Goal: Task Accomplishment & Management: Use online tool/utility

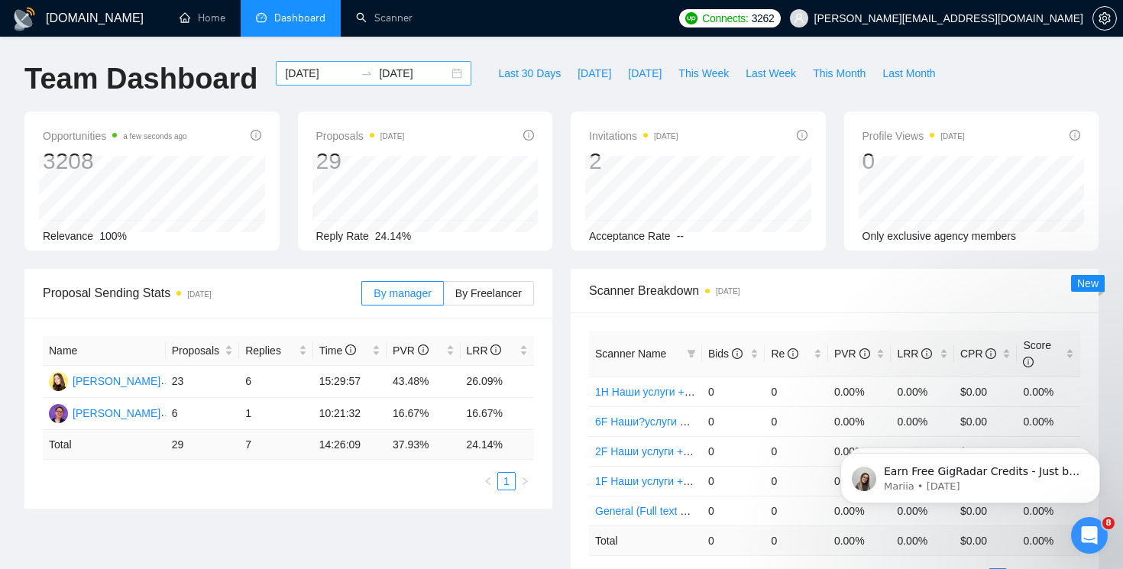
click at [445, 72] on div "[DATE] [DATE]" at bounding box center [374, 73] width 196 height 24
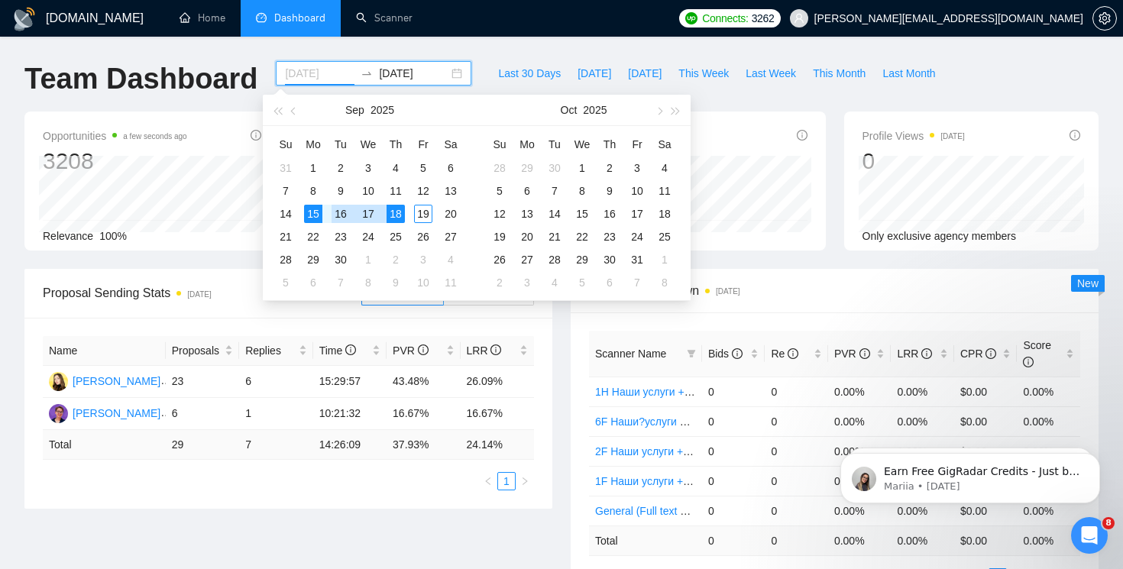
type input "[DATE]"
click at [318, 212] on div "15" at bounding box center [313, 214] width 18 height 18
type input "[DATE]"
click at [423, 207] on div "19" at bounding box center [423, 214] width 18 height 18
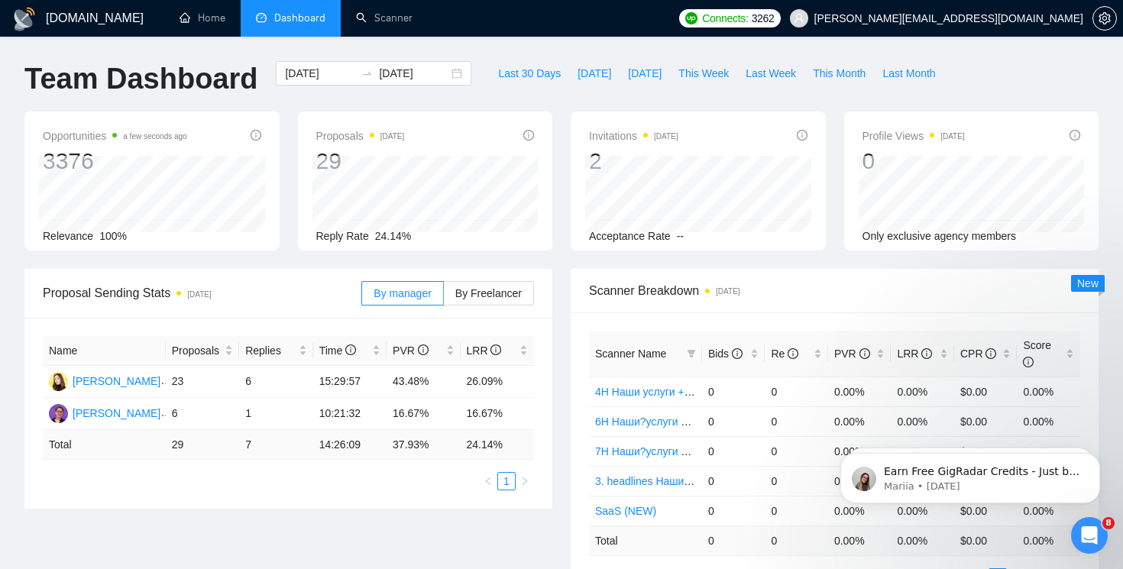
click at [79, 11] on h1 "[DOMAIN_NAME]" at bounding box center [95, 18] width 98 height 37
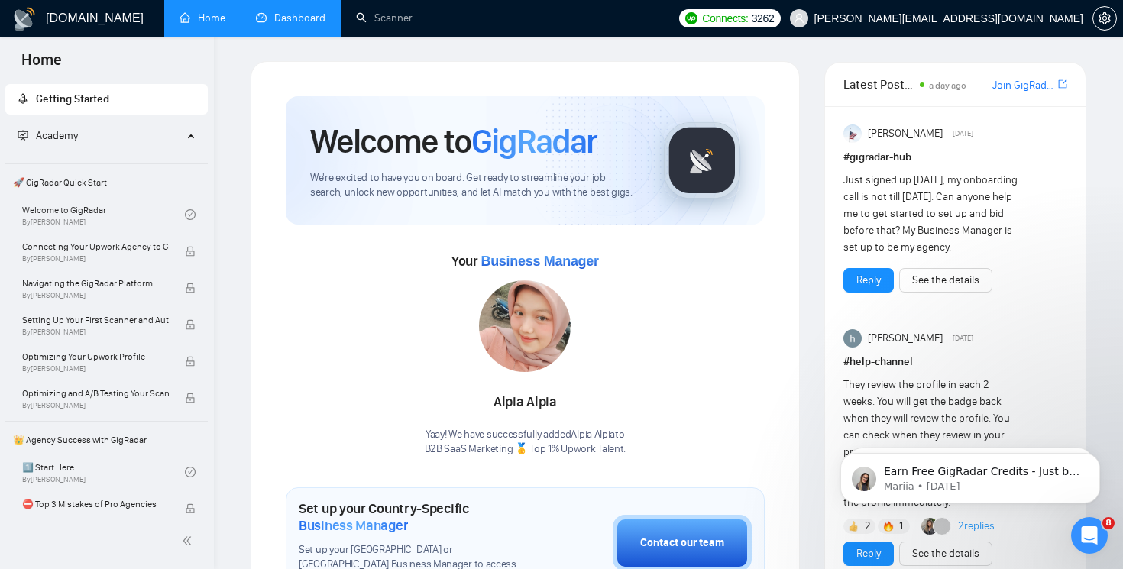
click at [312, 19] on link "Dashboard" at bounding box center [291, 17] width 70 height 13
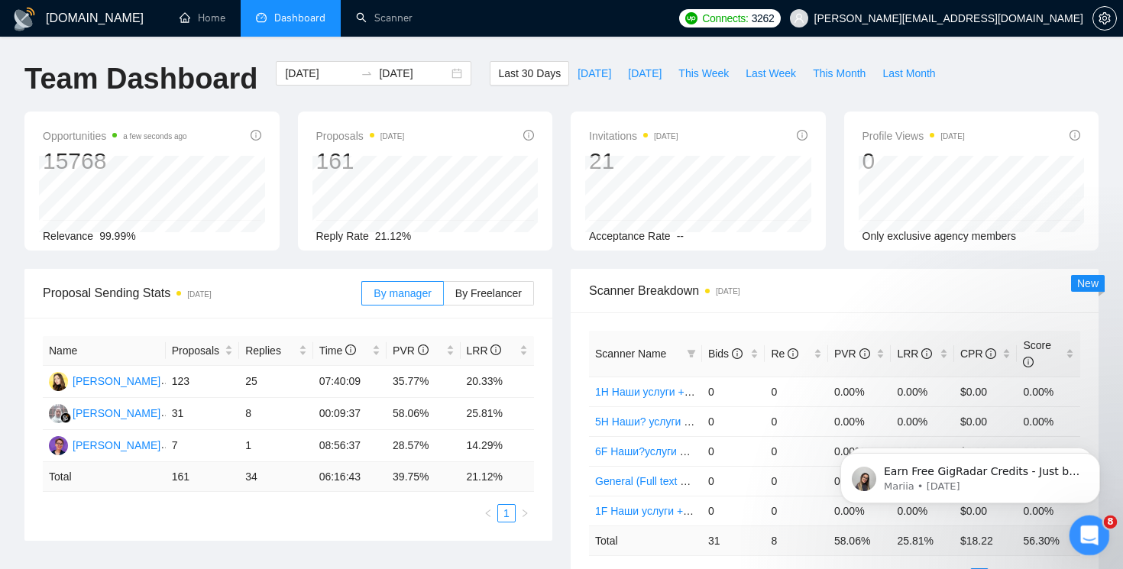
click at [1088, 536] on icon "Open Intercom Messenger" at bounding box center [1087, 533] width 25 height 25
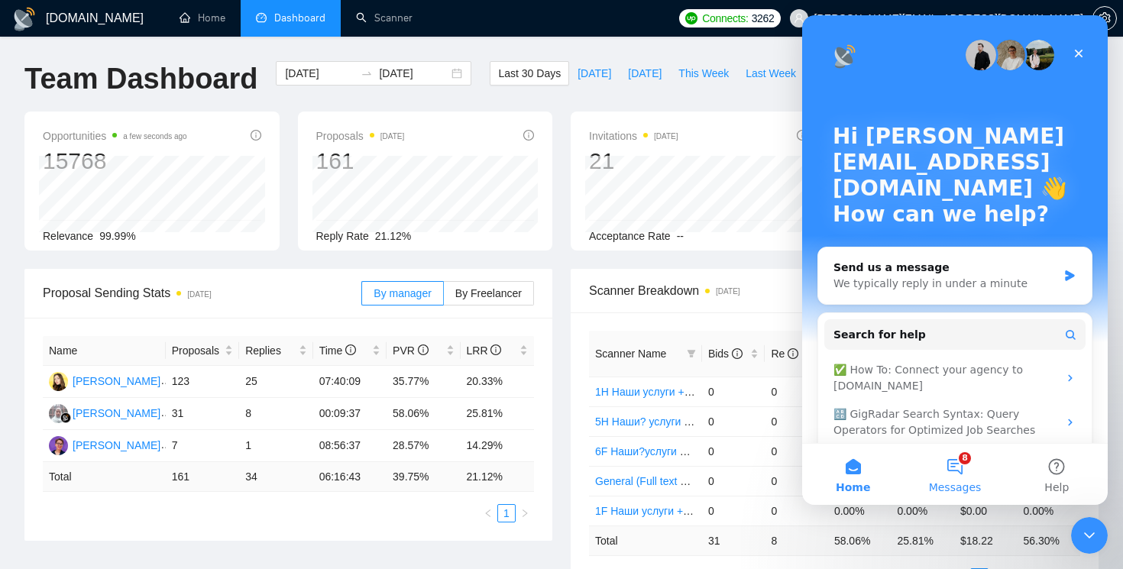
click at [952, 493] on span "Messages" at bounding box center [955, 487] width 53 height 11
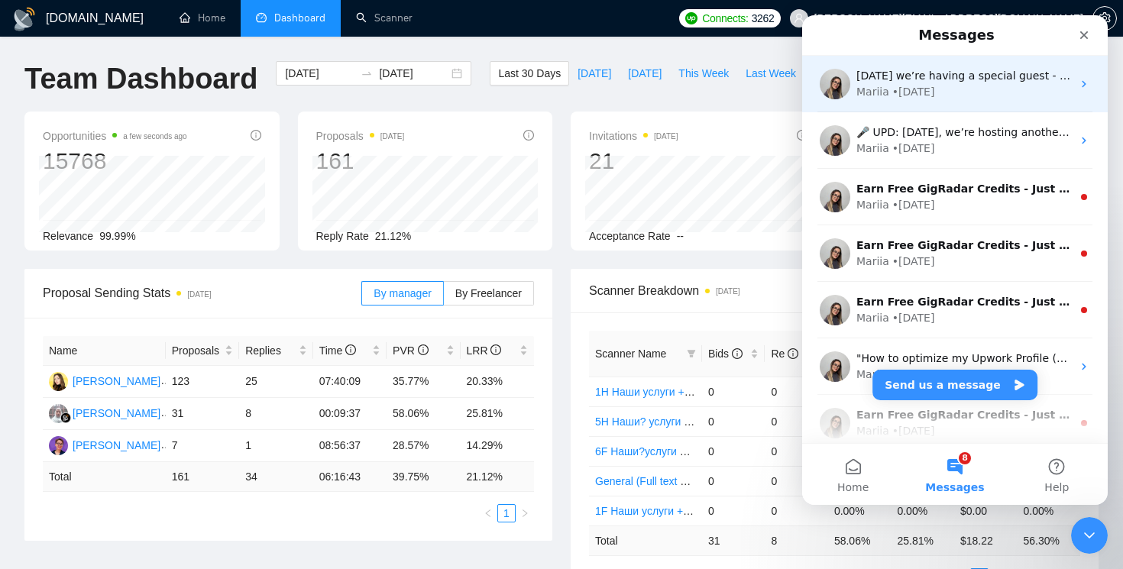
click at [988, 100] on div "[DATE] we’re having a special guest - [PERSON_NAME] [PERSON_NAME] is currently …" at bounding box center [955, 84] width 306 height 57
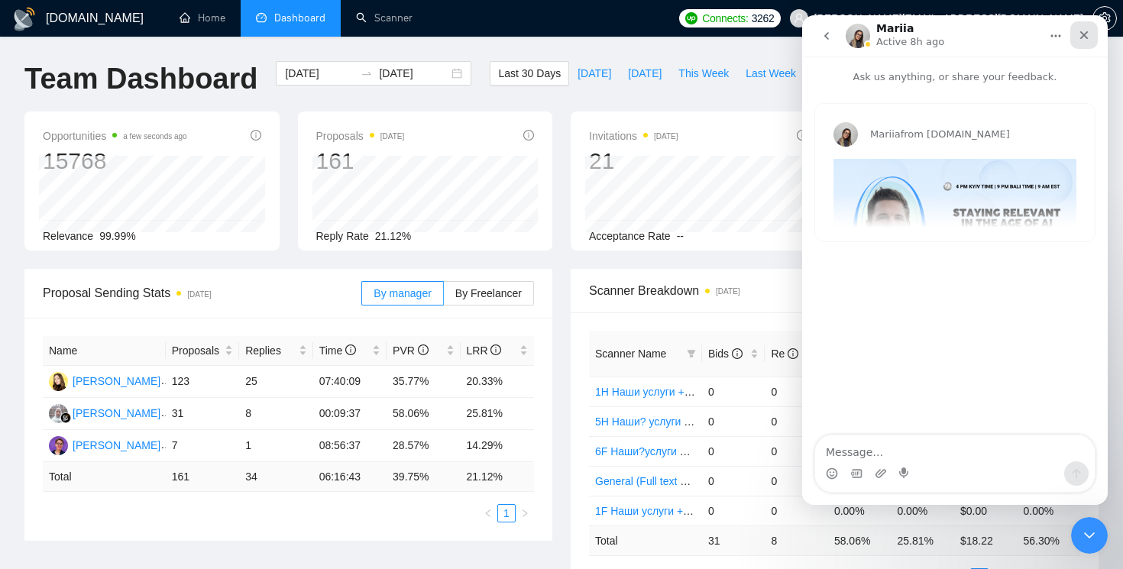
click at [1082, 41] on icon "Close" at bounding box center [1084, 35] width 12 height 12
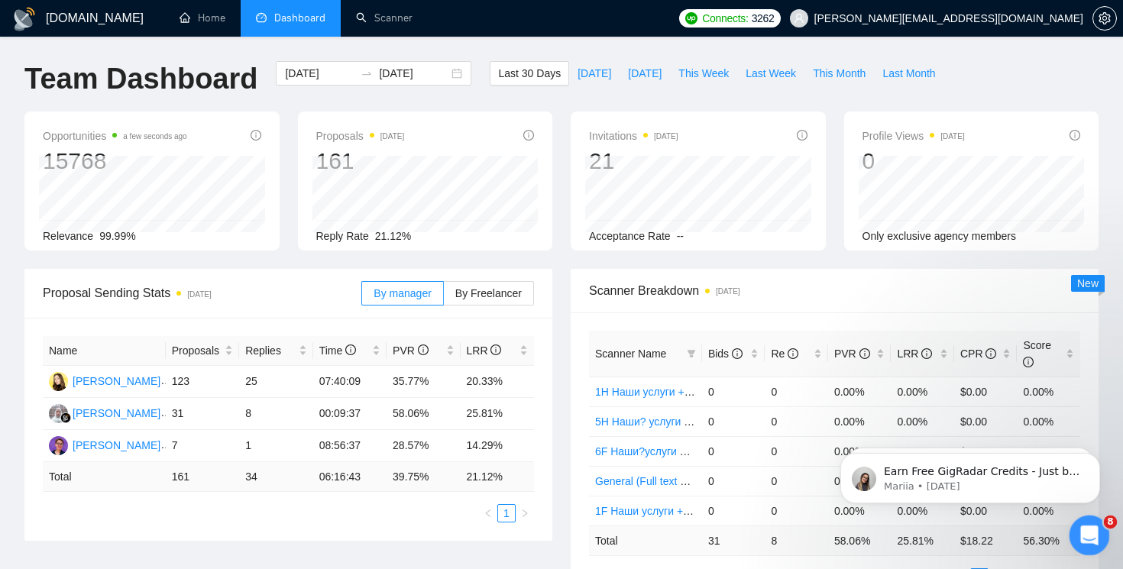
click at [1081, 515] on div "Open Intercom Messenger" at bounding box center [1087, 533] width 50 height 50
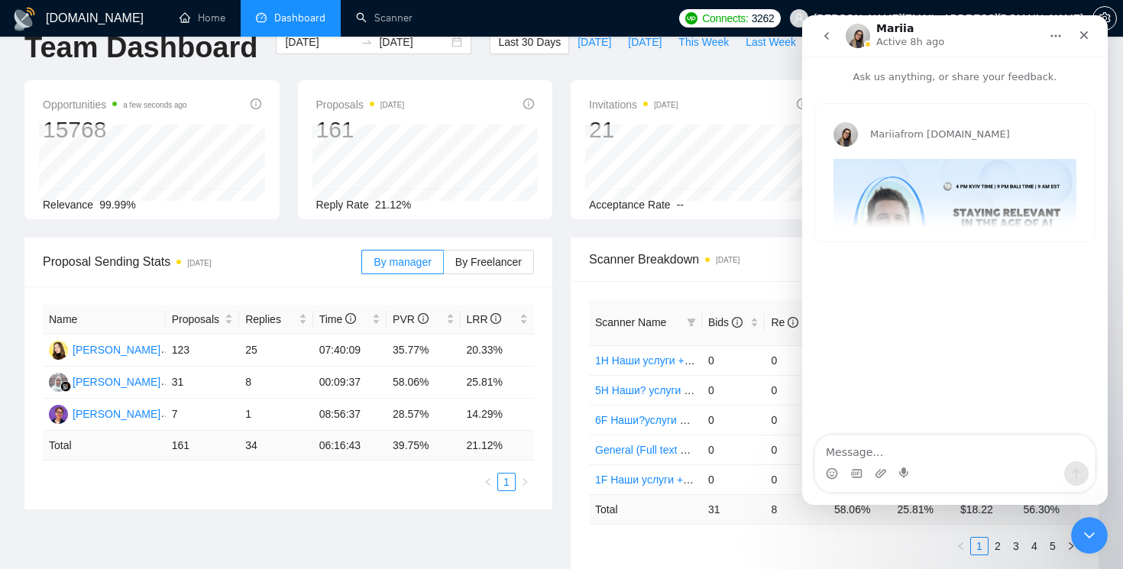
scroll to position [15, 0]
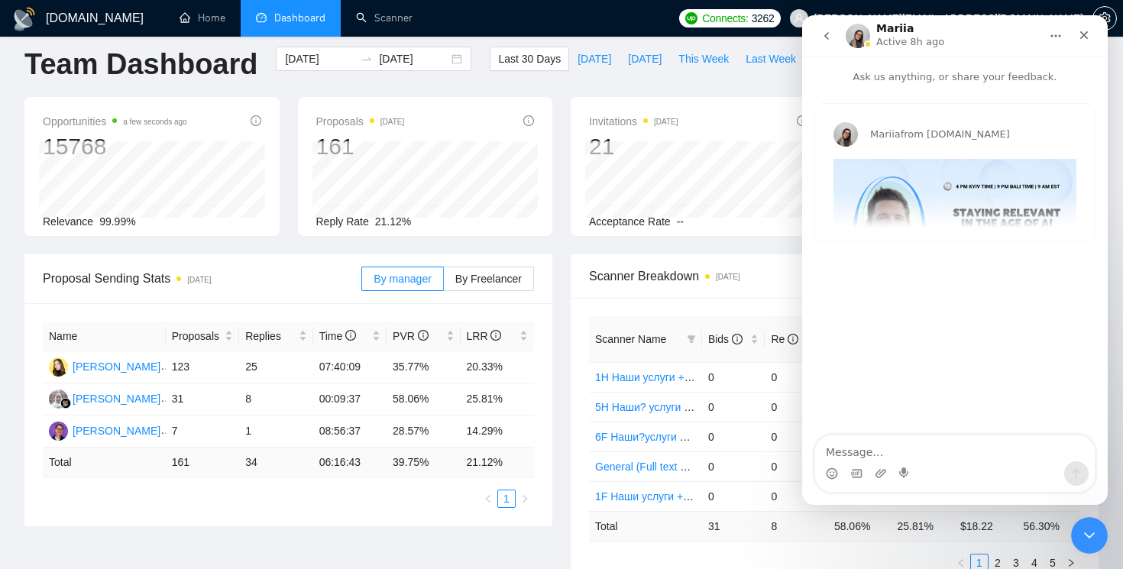
click at [825, 32] on icon "go back" at bounding box center [827, 36] width 12 height 12
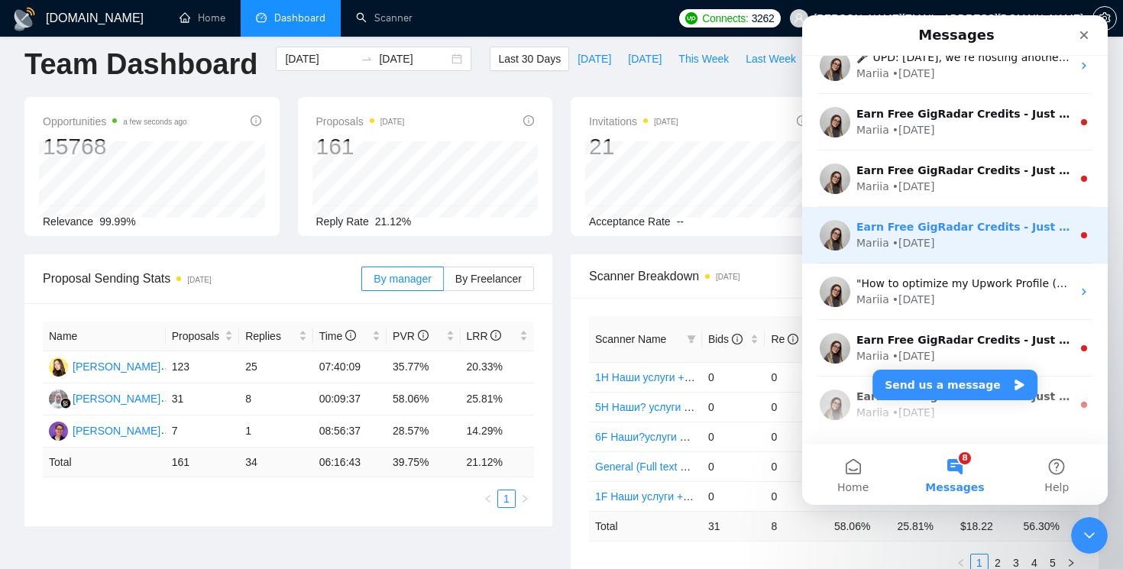
scroll to position [0, 0]
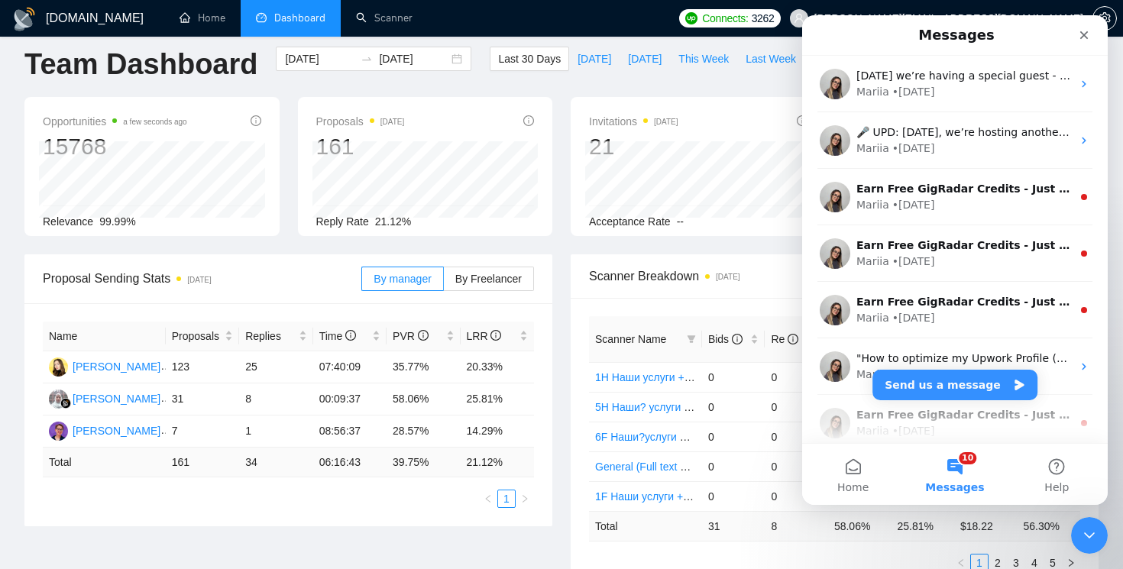
click at [582, 86] on div "Last 30 Days [DATE] [DATE] This Week Last Week This Month Last Month" at bounding box center [717, 72] width 472 height 50
click at [696, 60] on span "This Week" at bounding box center [704, 58] width 50 height 17
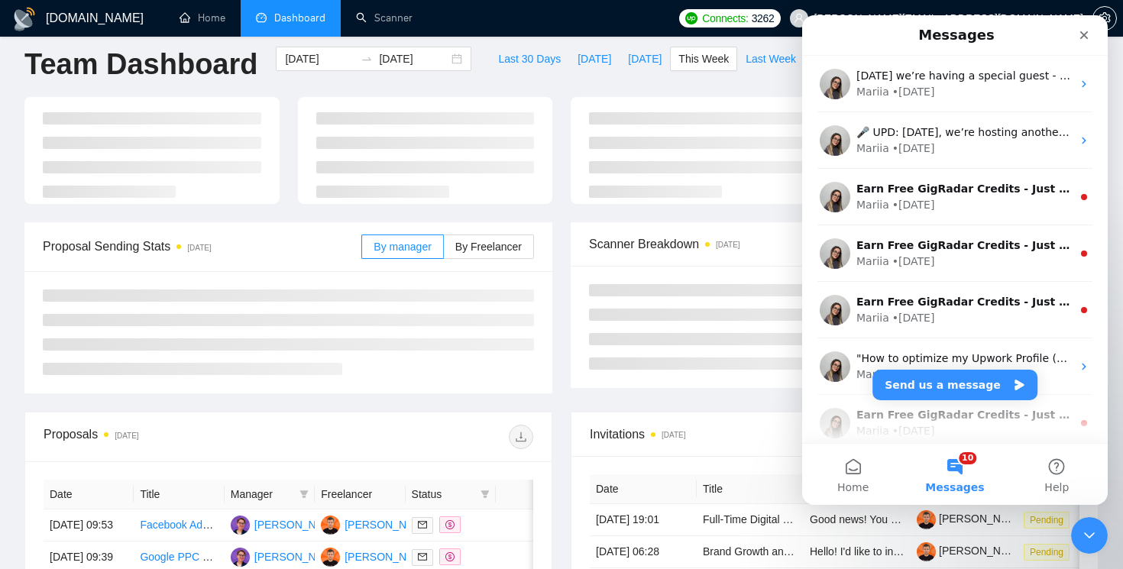
type input "[DATE]"
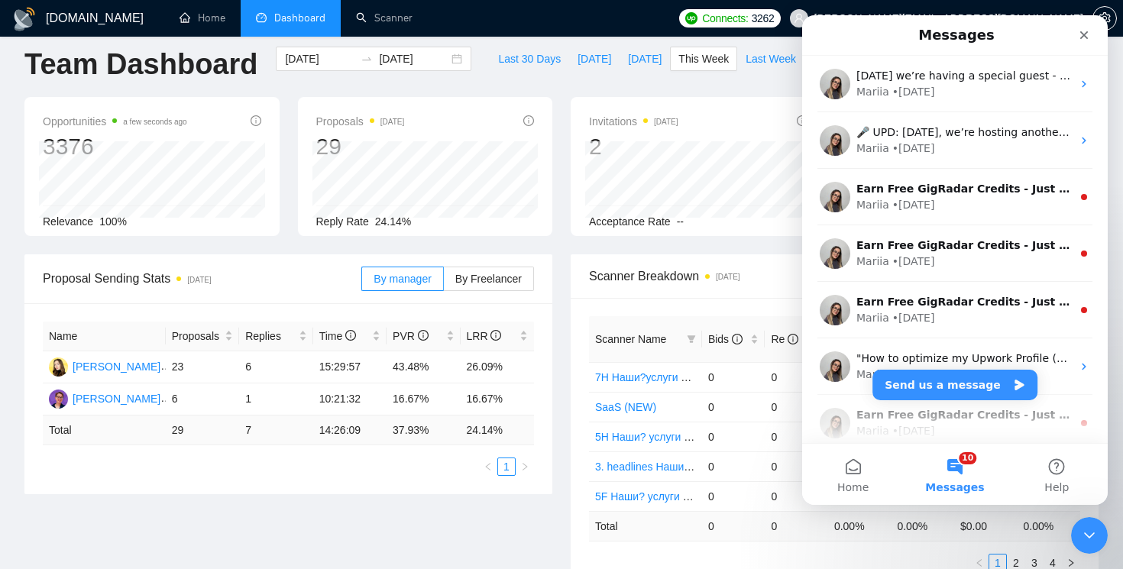
scroll to position [24, 0]
